Goal: Check status: Check status

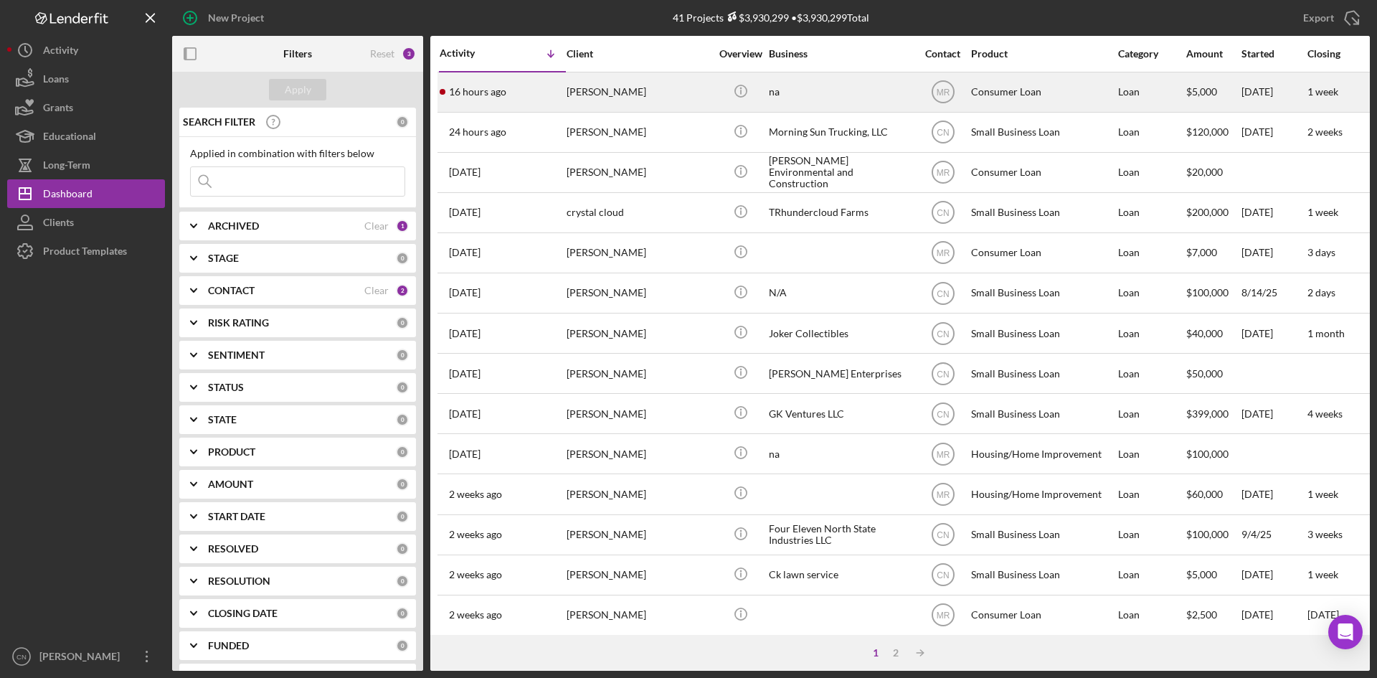
click at [472, 95] on time "16 hours ago" at bounding box center [477, 91] width 57 height 11
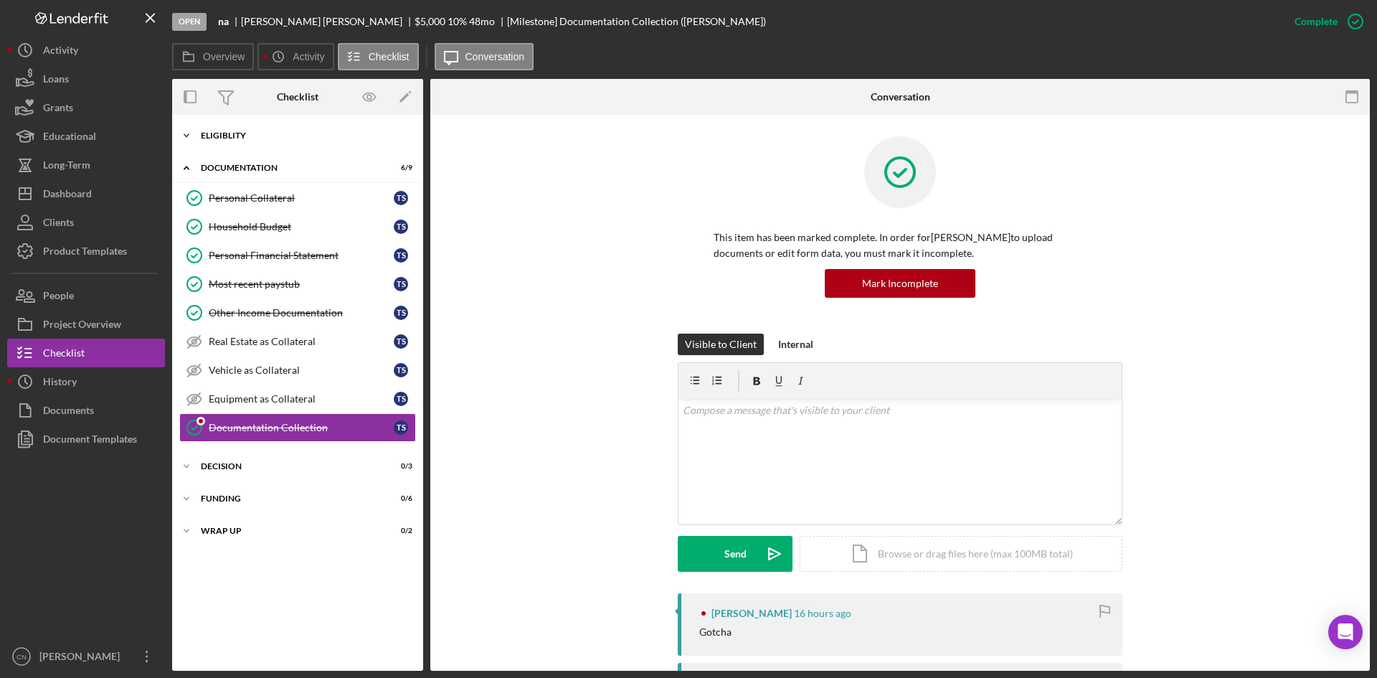
click at [231, 128] on div "Icon/Expander Eligiblity 11 / 14" at bounding box center [297, 135] width 251 height 29
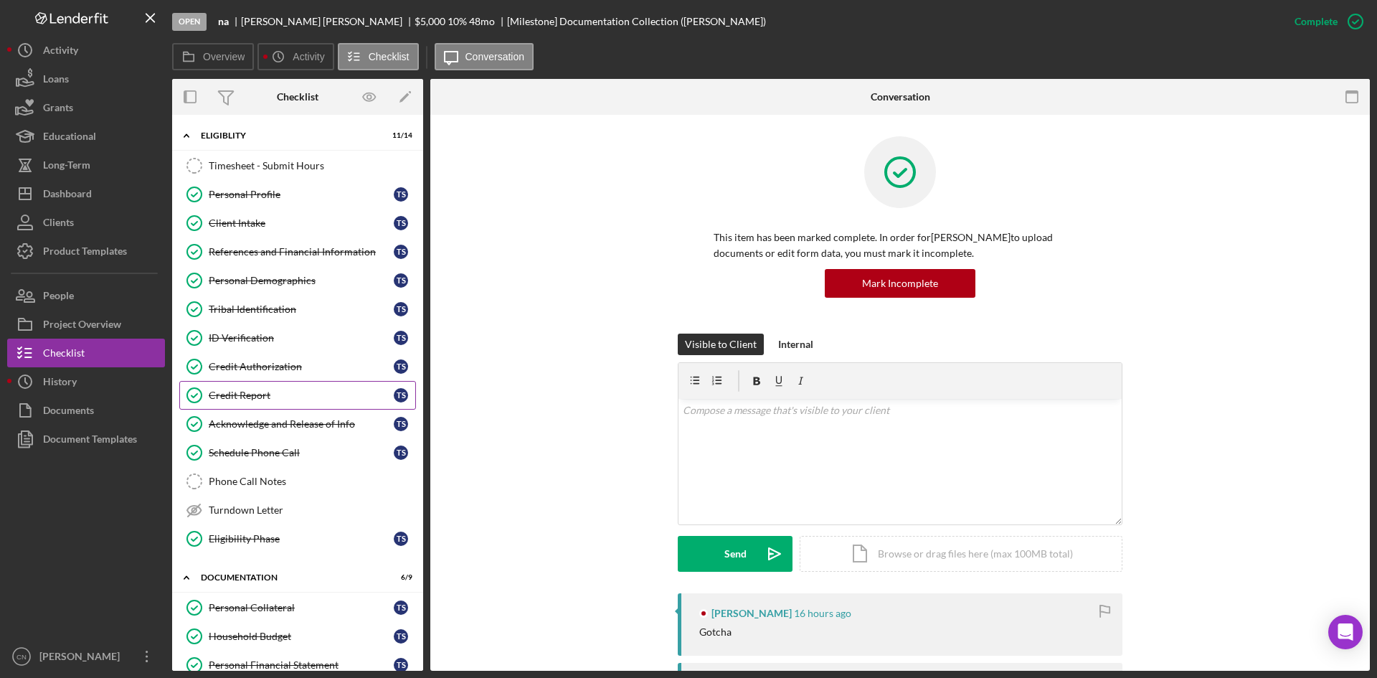
click at [247, 392] on div "Credit Report" at bounding box center [301, 394] width 185 height 11
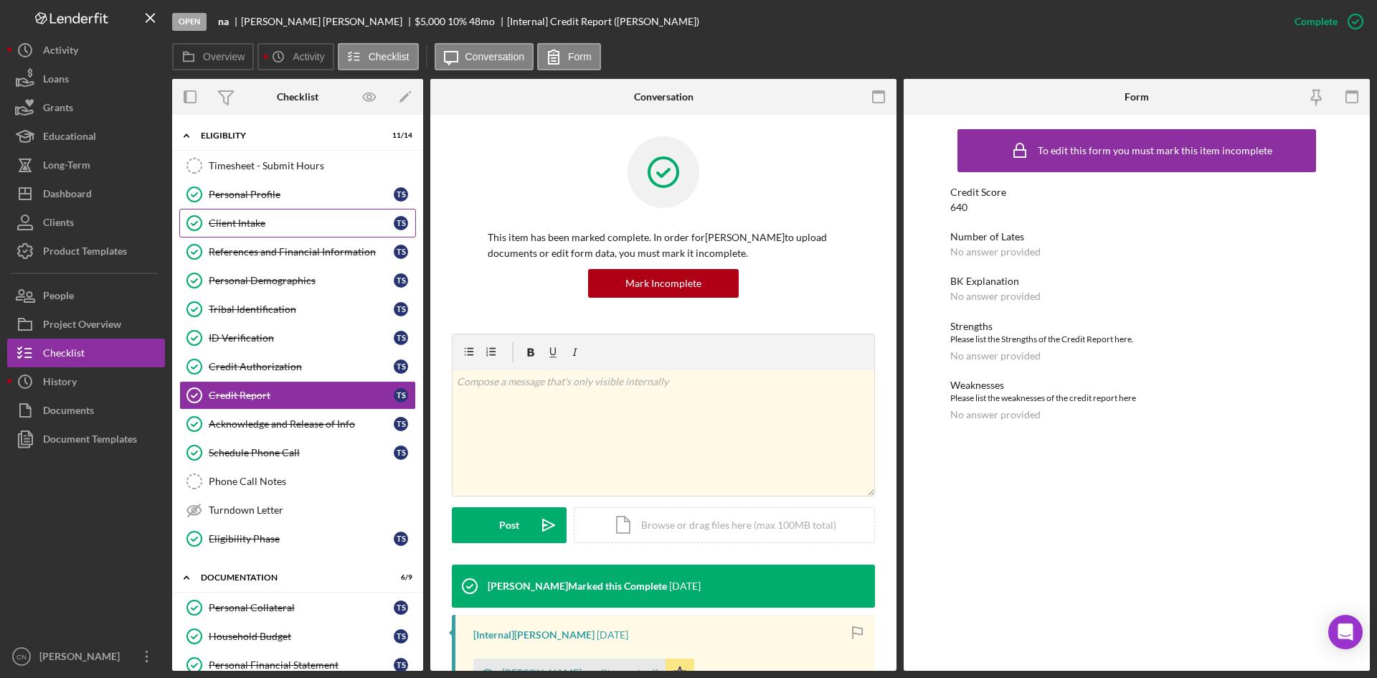
click at [232, 229] on link "Client Intake Client Intake T S" at bounding box center [297, 223] width 237 height 29
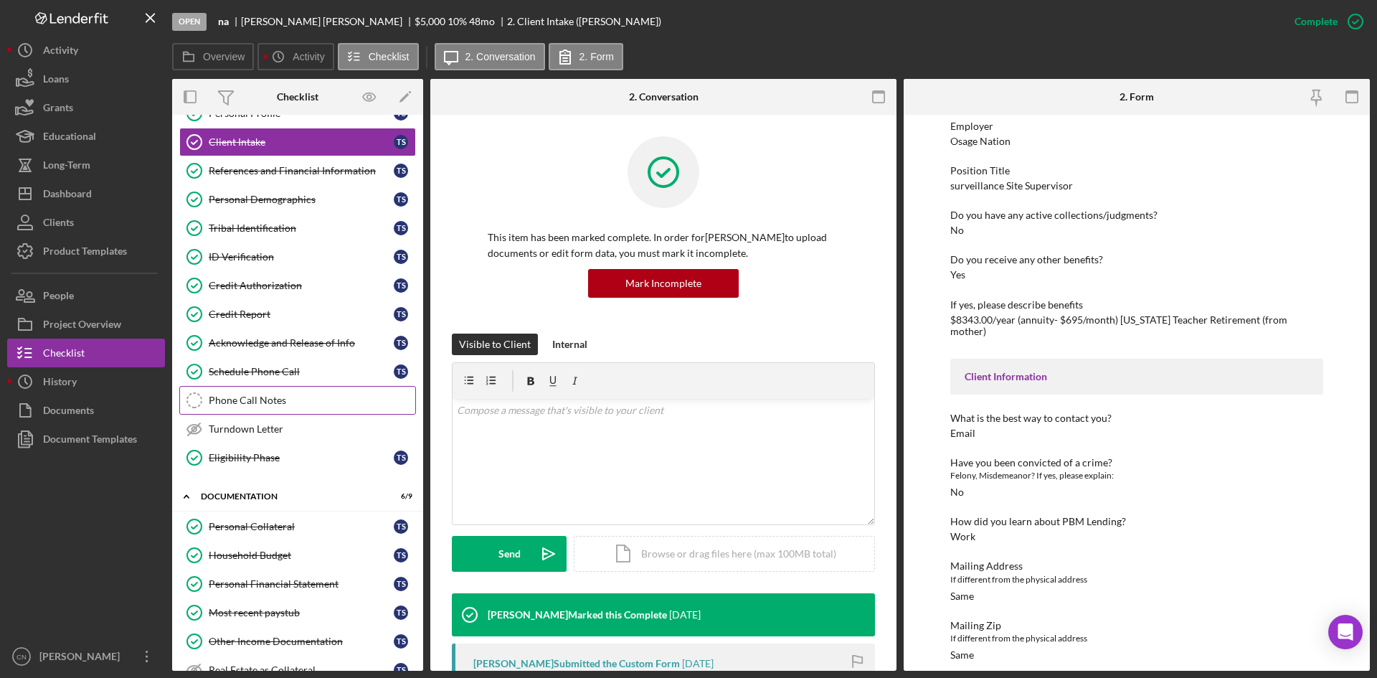
scroll to position [143, 0]
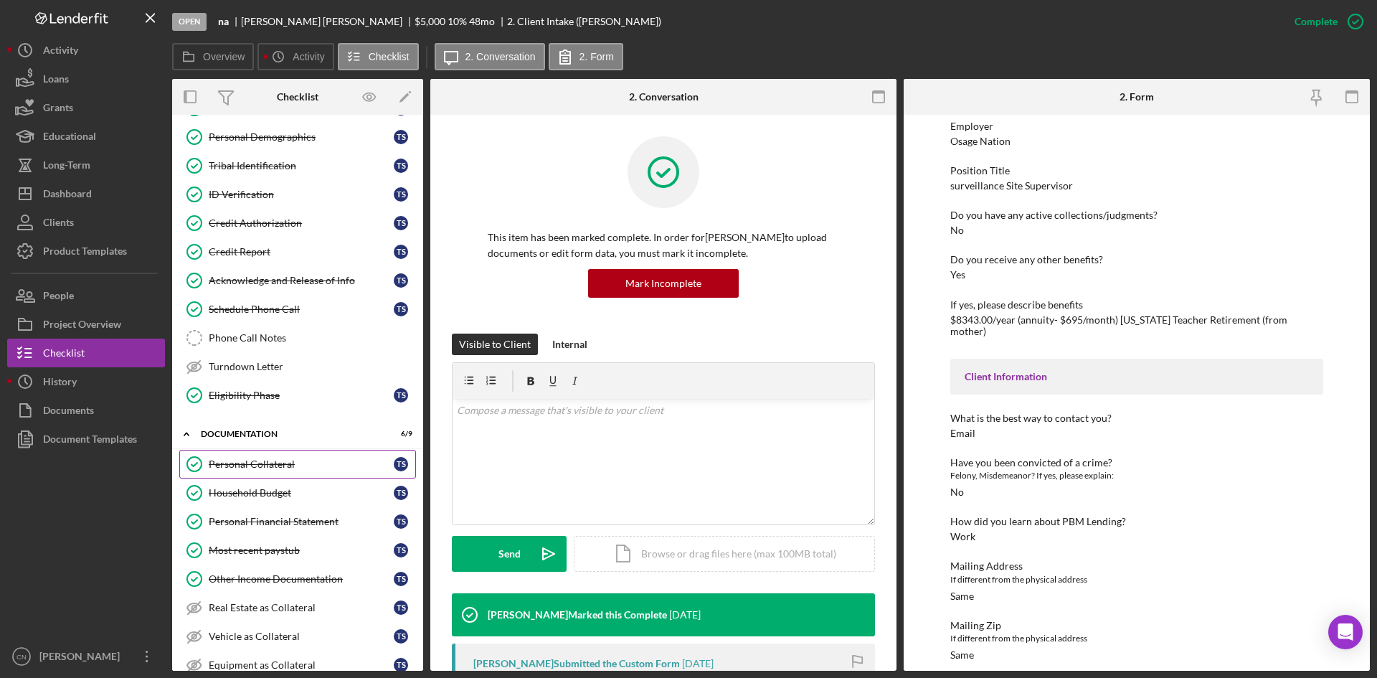
click at [264, 470] on link "Personal Collateral Personal Collateral T S" at bounding box center [297, 464] width 237 height 29
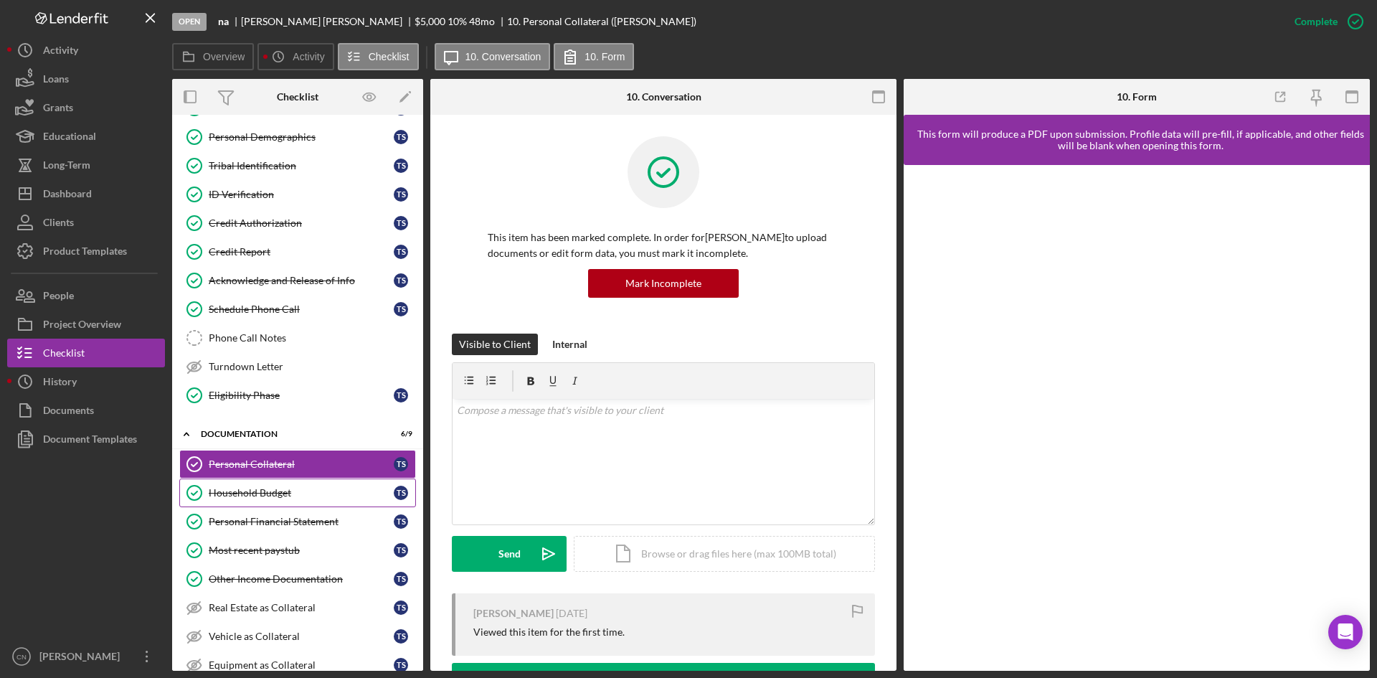
click at [220, 492] on div "Household Budget" at bounding box center [301, 492] width 185 height 11
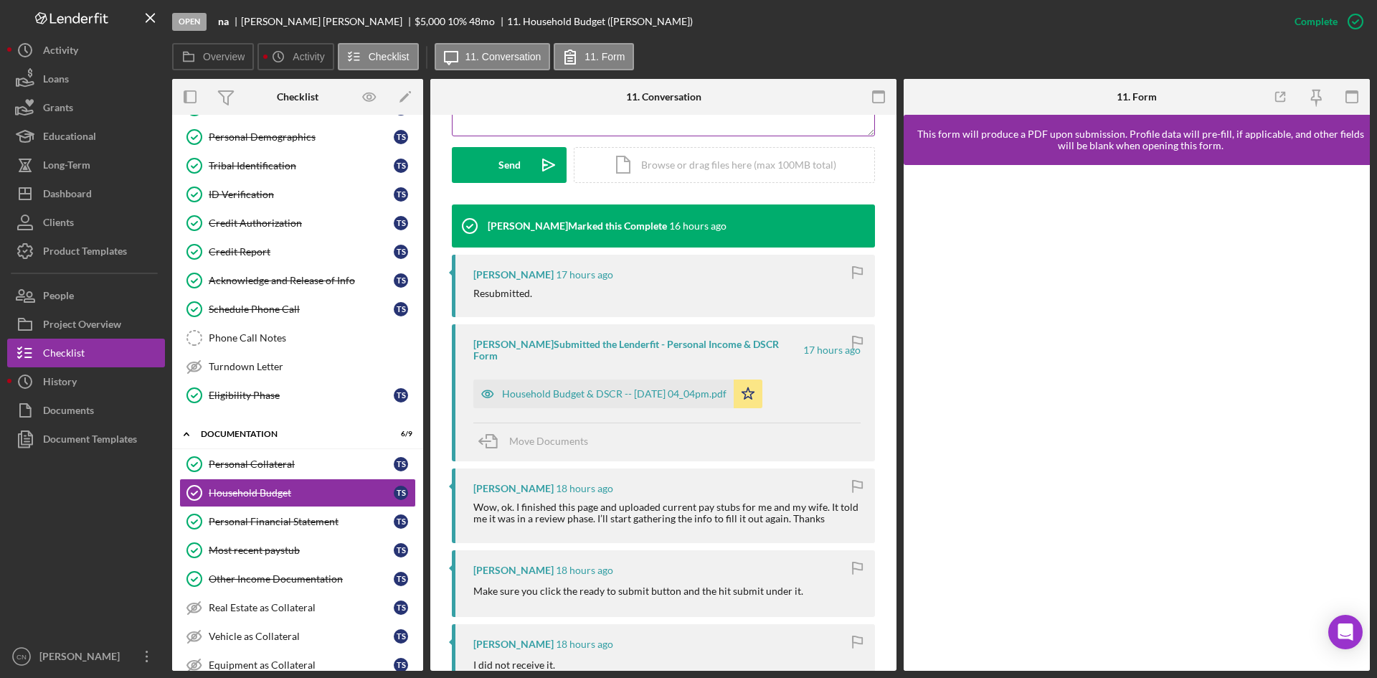
scroll to position [430, 0]
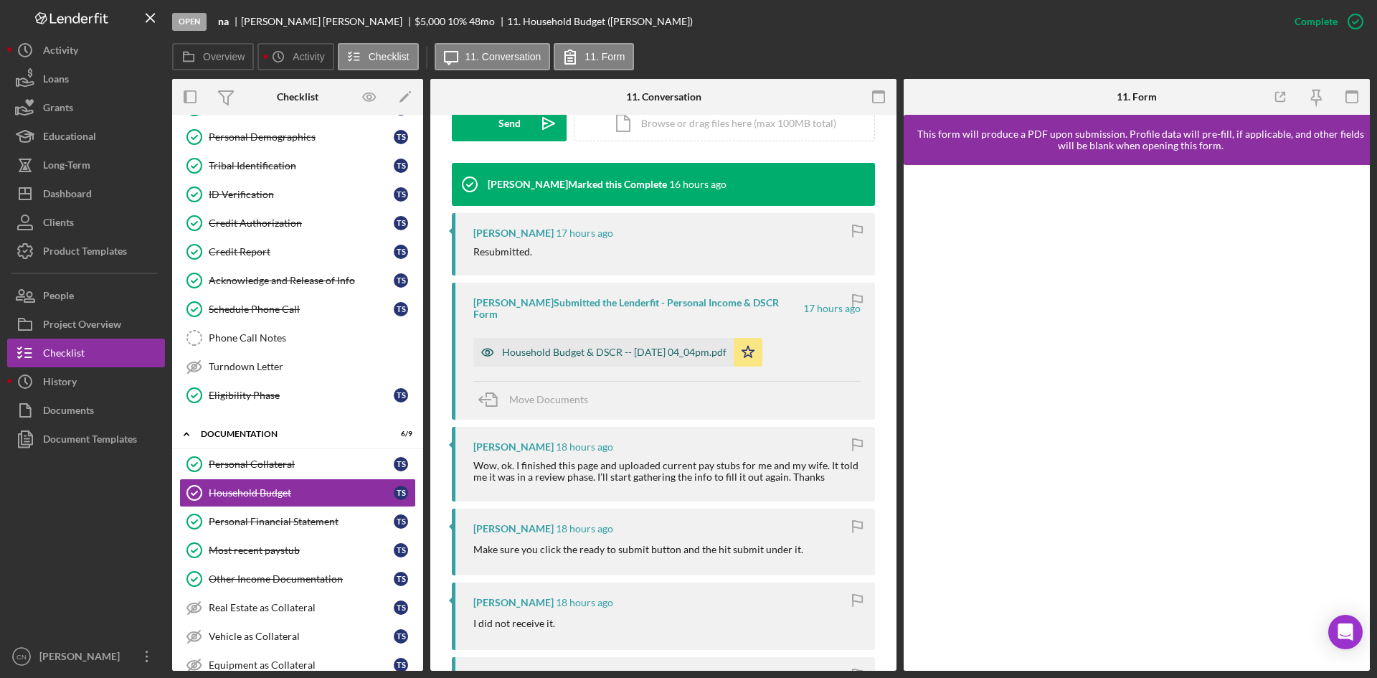
click at [569, 346] on div "Household Budget & DSCR -- [DATE] 04_04pm.pdf" at bounding box center [614, 351] width 224 height 11
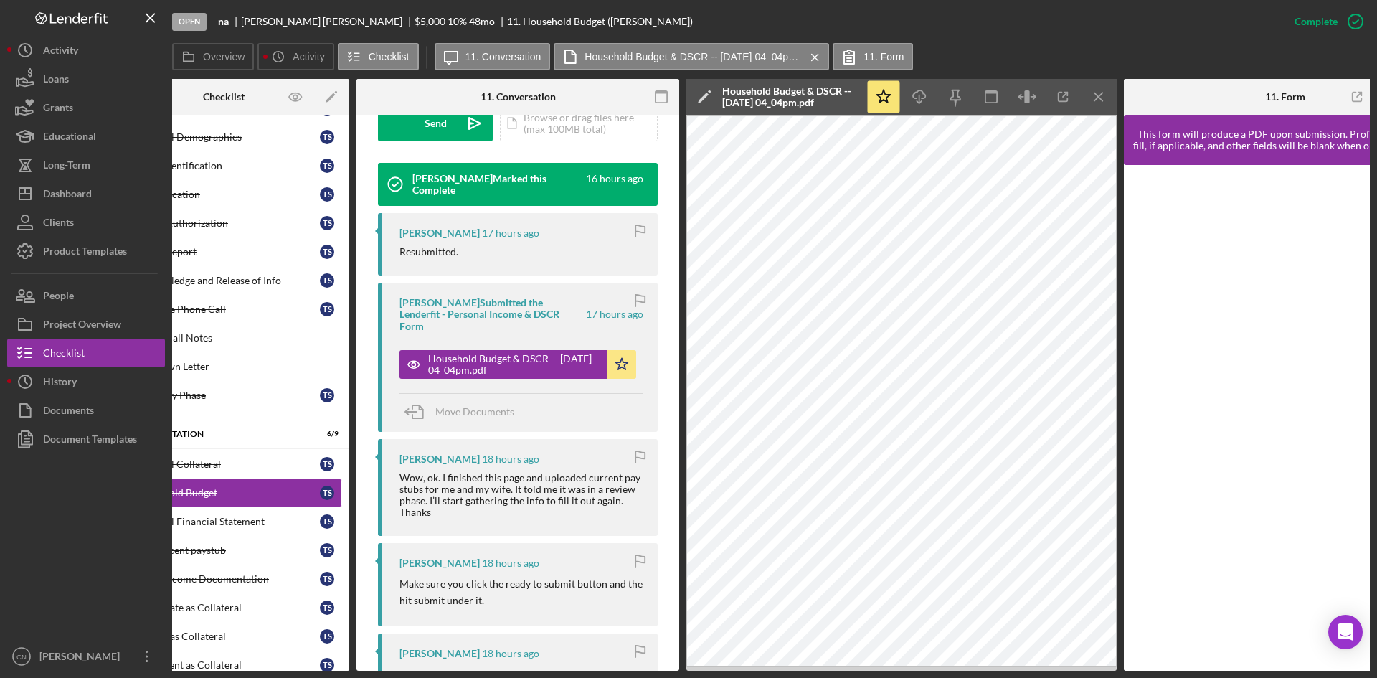
scroll to position [0, 0]
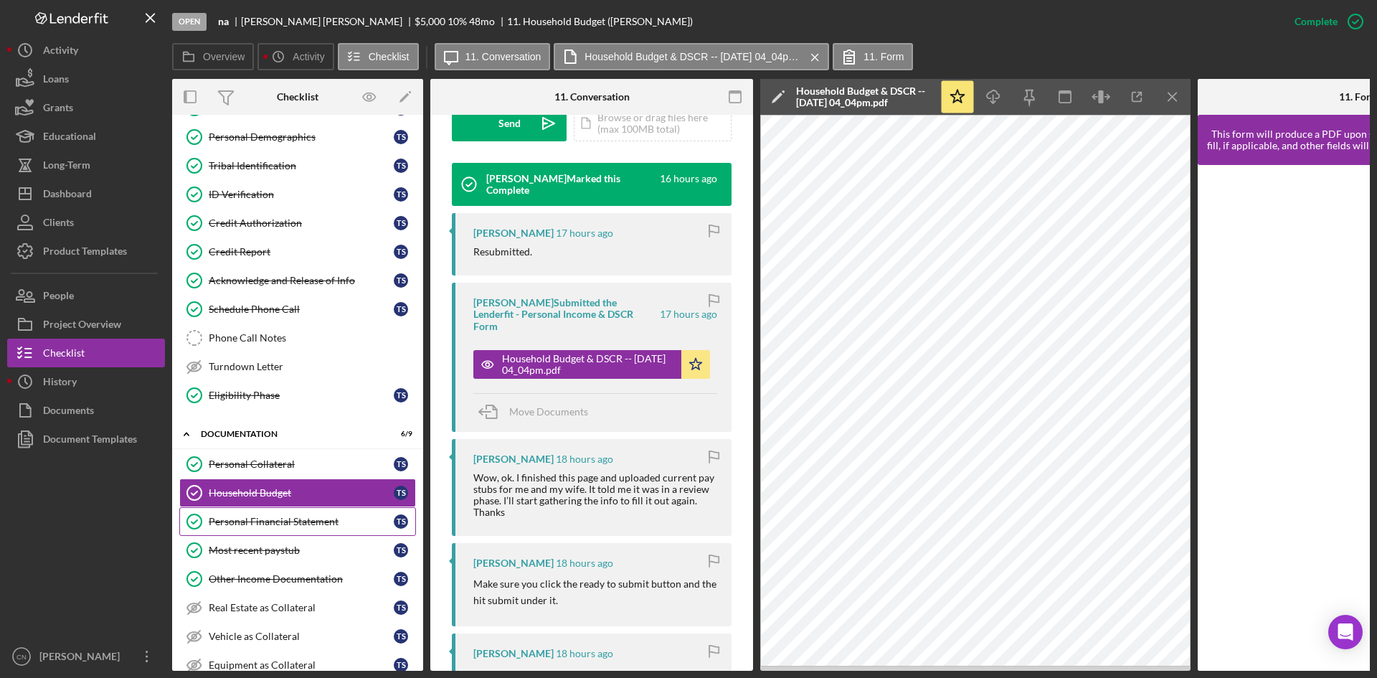
click at [232, 525] on div "Personal Financial Statement" at bounding box center [301, 520] width 185 height 11
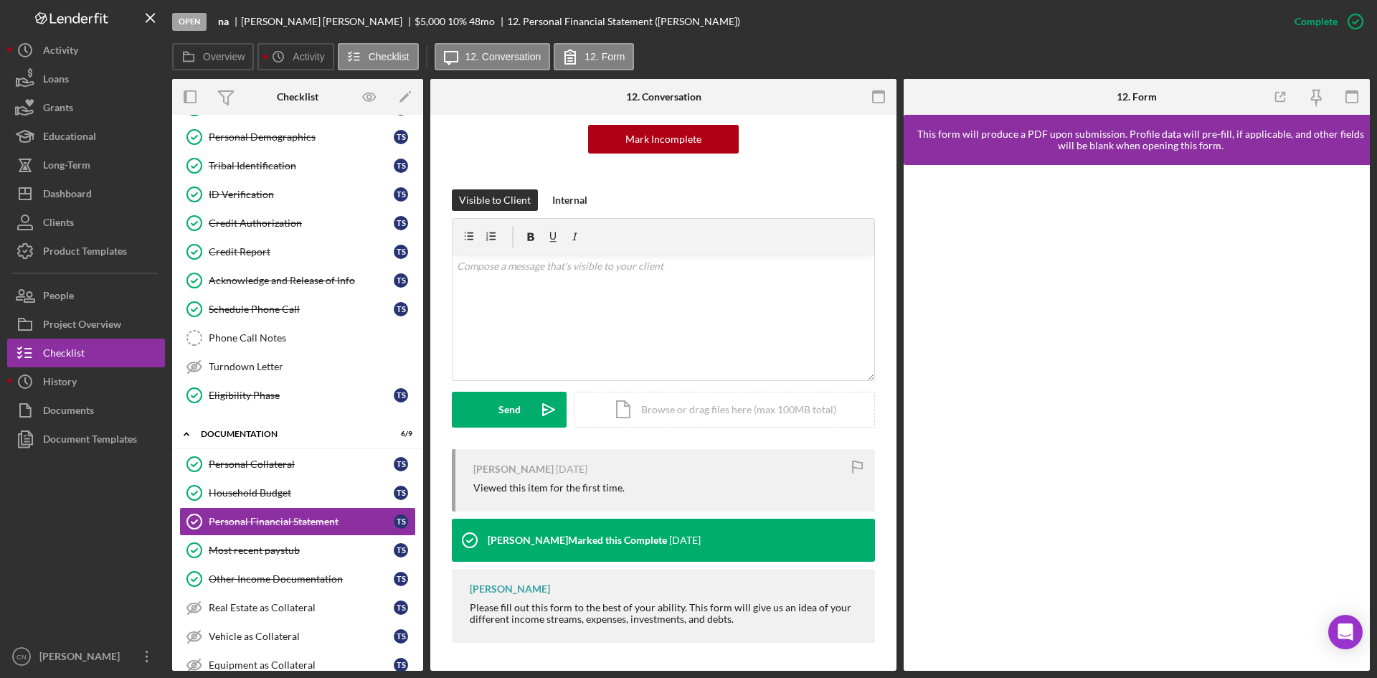
scroll to position [145, 0]
click at [272, 546] on div "Most recent paystub" at bounding box center [301, 549] width 185 height 11
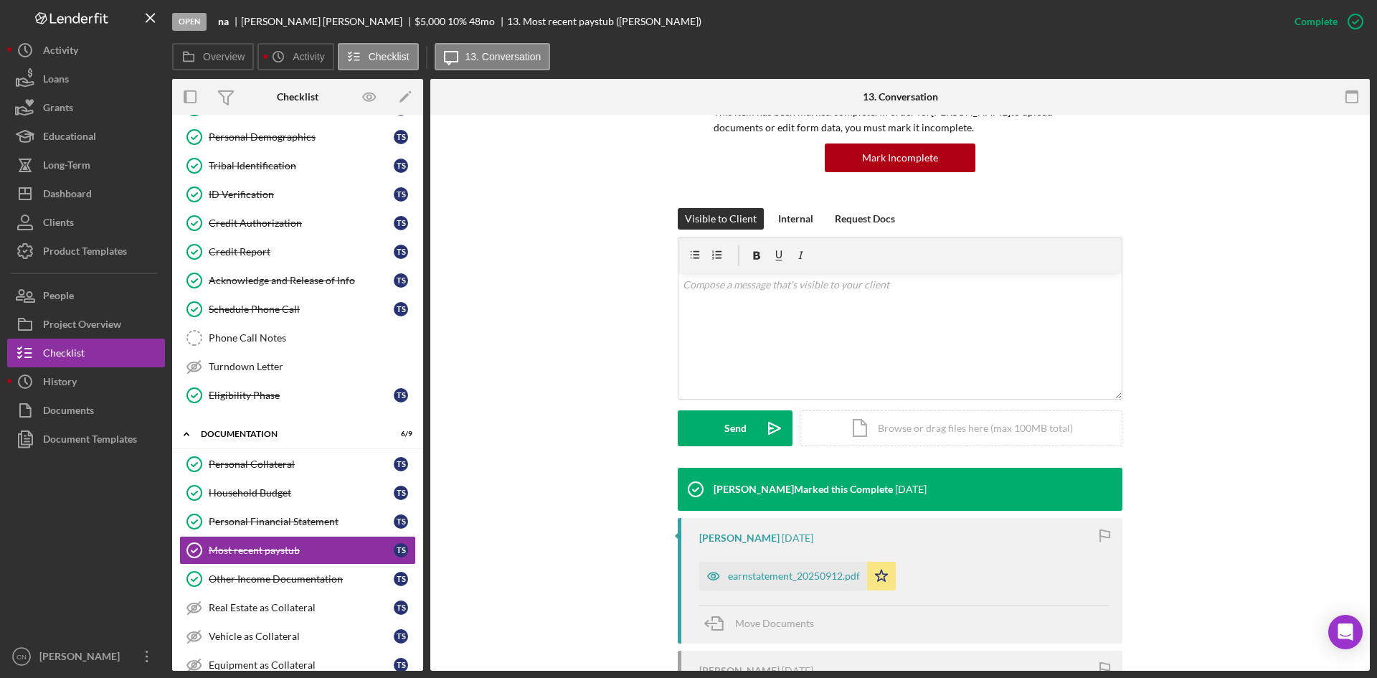
scroll to position [215, 0]
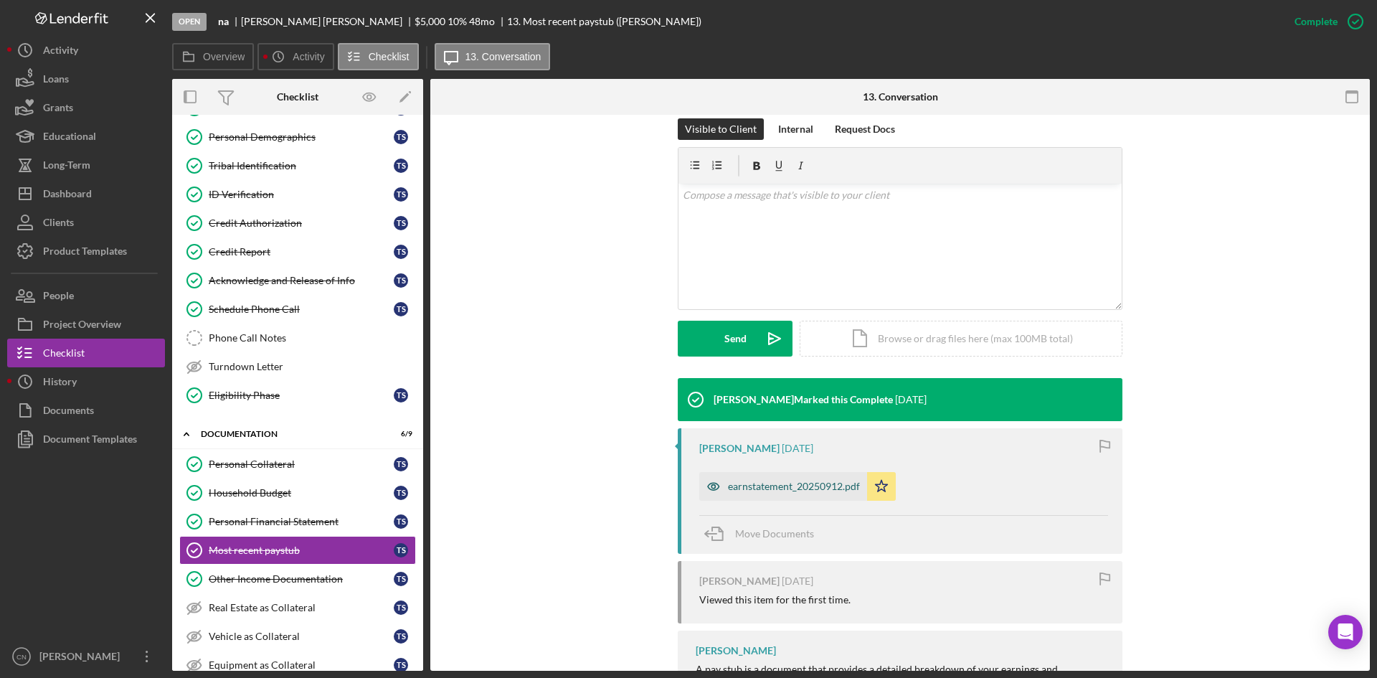
click at [781, 487] on div "earnstatement_20250912.pdf" at bounding box center [794, 485] width 132 height 11
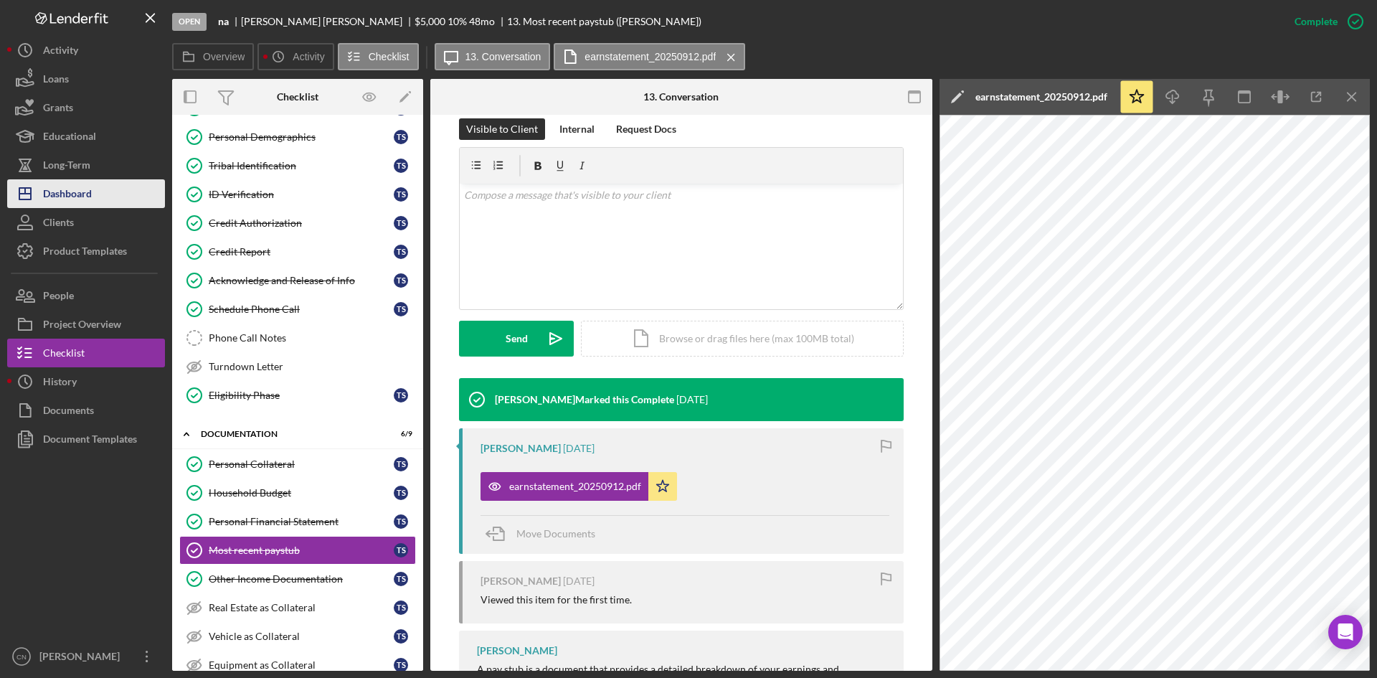
click at [75, 194] on div "Dashboard" at bounding box center [67, 195] width 49 height 32
